Goal: Communication & Community: Ask a question

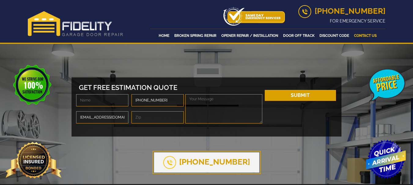
type input "90001"
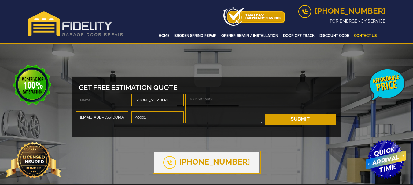
type textarea "Hi Fidelitygaragedoorrepair Team! Warm greetings! I've recently completed a met…"
type input "[PERSON_NAME]"
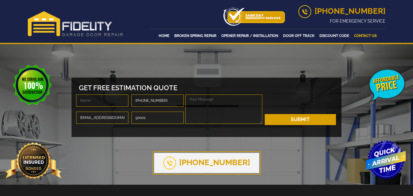
type textarea "Hi Fidelitygaragedoorrepair Team! Warm greetings! I've recently completed a met…"
type input "[PERSON_NAME]"
click at [239, 108] on textarea "Hi Fidelitygaragedoorrepair Team! Warm greetings! I've recently completed a met…" at bounding box center [223, 108] width 77 height 29
click at [305, 113] on div at bounding box center [310, 107] width 93 height 26
